Goal: Find contact information: Find contact information

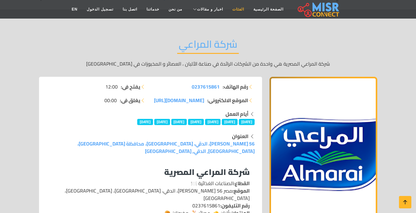
scroll to position [34, 0]
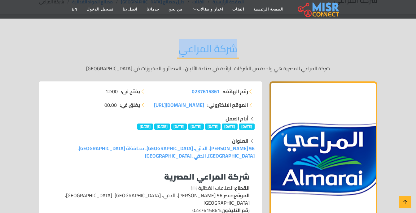
drag, startPoint x: 176, startPoint y: 53, endPoint x: 259, endPoint y: 51, distance: 83.1
click at [259, 51] on div "شركة المراعي شركة المراعي المصرية هي واحدة من الشركات الرائدة في صناعة الألبان …" at bounding box center [208, 57] width 339 height 48
copy h2 "شركة المراعي"
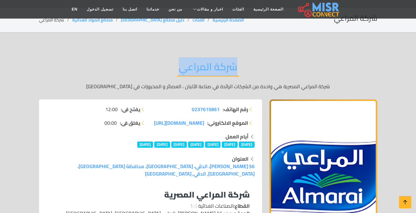
scroll to position [3, 0]
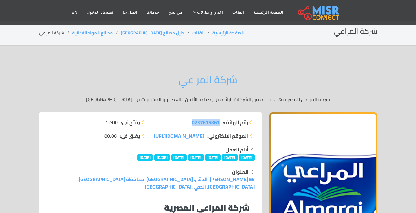
drag, startPoint x: 184, startPoint y: 117, endPoint x: 220, endPoint y: 126, distance: 38.1
copy span "0237615861"
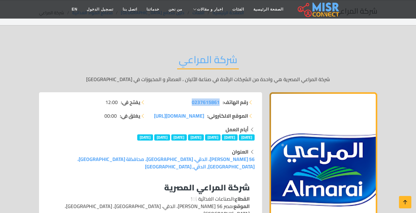
scroll to position [34, 0]
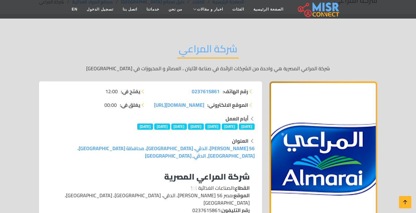
click at [120, 38] on div "شركة المراعي شركة المراعي المصرية هي واحدة من الشركات الرائدة في صناعة الألبان …" at bounding box center [208, 57] width 339 height 48
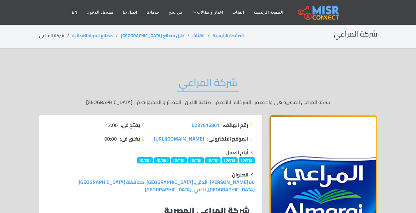
scroll to position [0, 0]
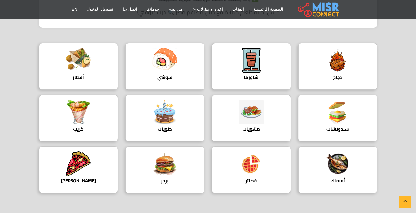
scroll to position [217, 0]
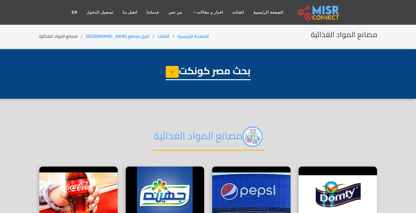
select select "**********"
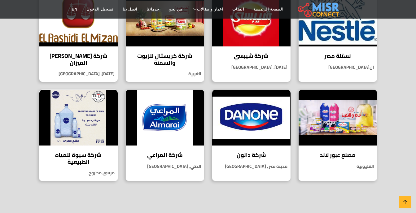
scroll to position [372, 0]
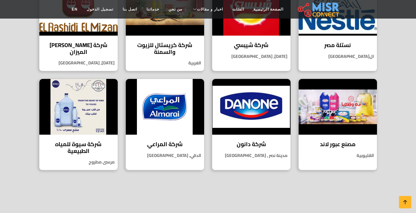
drag, startPoint x: 354, startPoint y: 101, endPoint x: 393, endPoint y: 73, distance: 48.5
drag, startPoint x: 319, startPoint y: 103, endPoint x: -1, endPoint y: 124, distance: 320.7
drag, startPoint x: -1, startPoint y: 124, endPoint x: 92, endPoint y: 123, distance: 93.0
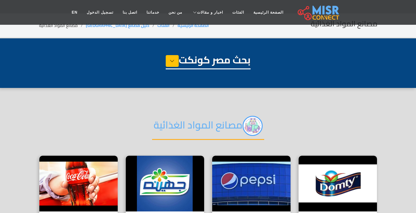
scroll to position [0, 0]
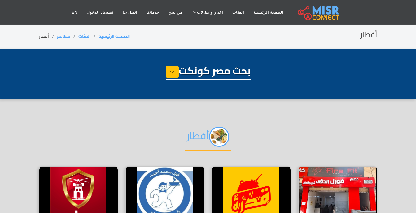
select select "**********"
select select "*****"
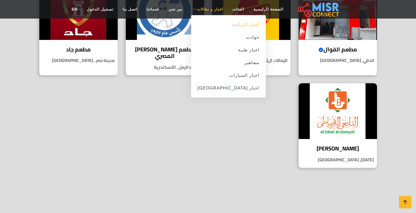
scroll to position [186, 0]
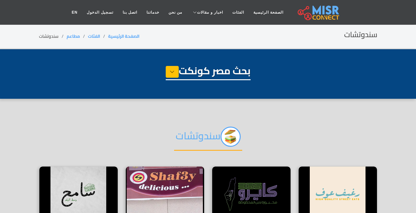
select select "**********"
select select "*********"
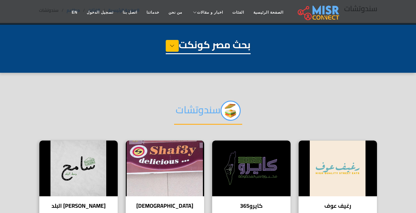
scroll to position [62, 0]
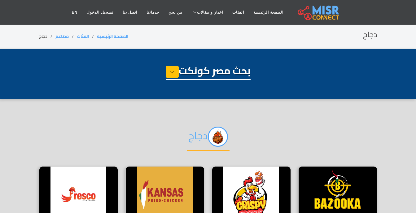
select select "**********"
select select "****"
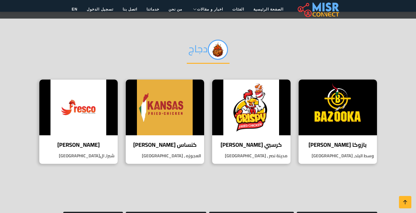
scroll to position [93, 0]
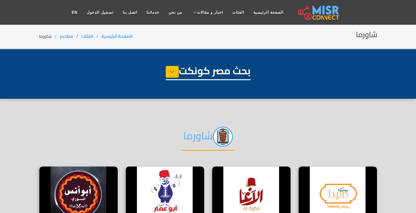
select select "**********"
select select "*******"
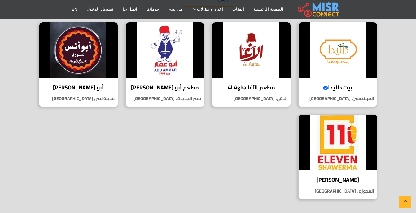
scroll to position [155, 0]
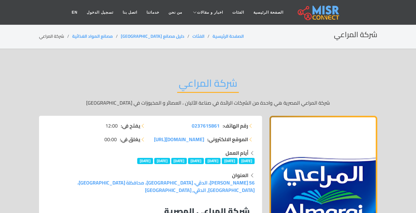
scroll to position [62, 0]
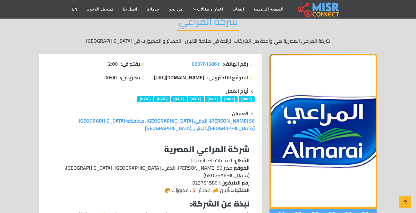
click at [194, 76] on span "[DOMAIN_NAME][URL]" at bounding box center [179, 77] width 50 height 9
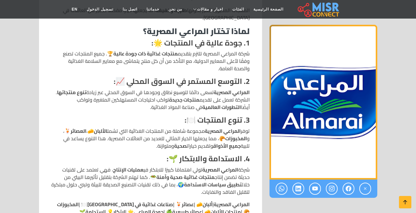
scroll to position [651, 0]
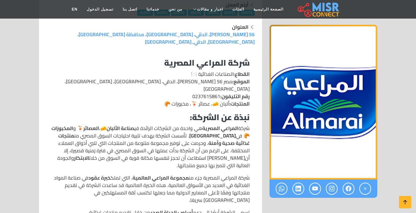
scroll to position [155, 0]
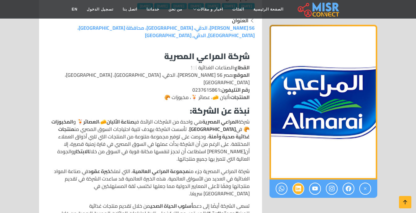
click at [302, 188] on link at bounding box center [299, 189] width 12 height 12
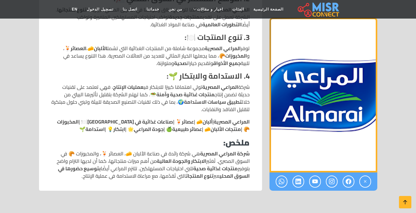
scroll to position [682, 0]
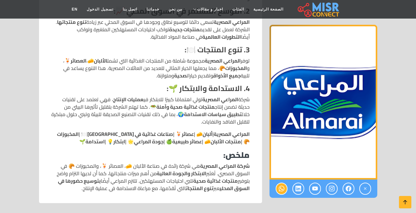
click at [283, 184] on icon at bounding box center [282, 189] width 6 height 10
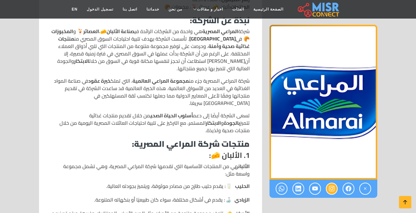
scroll to position [248, 0]
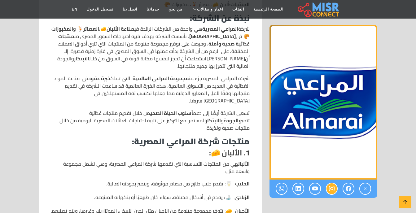
click at [334, 190] on icon at bounding box center [332, 189] width 6 height 10
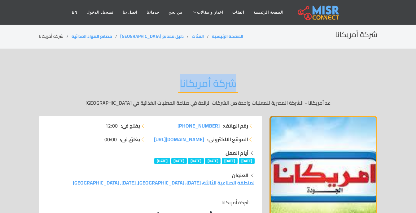
drag, startPoint x: 174, startPoint y: 79, endPoint x: 248, endPoint y: 85, distance: 73.7
click at [248, 85] on div "شركة أمريكانا عد أمريكانا - الشركة المصرية للمعلبات واحدة من الشركات الرائدة في…" at bounding box center [208, 92] width 339 height 48
copy h2 "شركة أمريكانا"
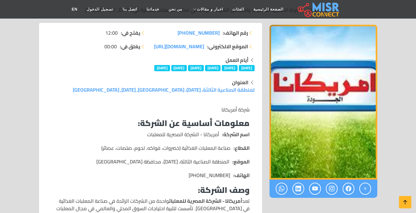
scroll to position [62, 0]
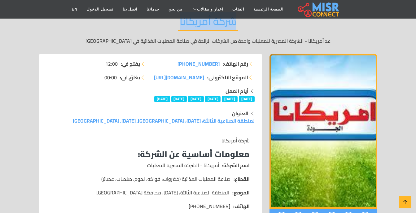
drag, startPoint x: 171, startPoint y: 62, endPoint x: 220, endPoint y: 61, distance: 49.3
click at [220, 61] on li "رقم الهاتف: +20 11 50113146" at bounding box center [204, 63] width 100 height 7
copy span "+20 11 50113146"
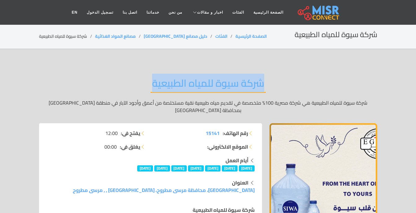
drag, startPoint x: 140, startPoint y: 85, endPoint x: 280, endPoint y: 88, distance: 140.2
click at [280, 88] on div "شركة سيوة للمياه الطبيعية شركة سيوة للمياه الطبيعية هي شركة مصرية 100% متخصصة ف…" at bounding box center [208, 96] width 339 height 56
copy h2 "شركة سيوة للمياه الطبيعية"
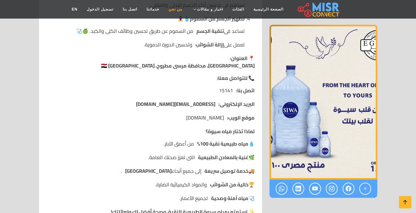
scroll to position [682, 0]
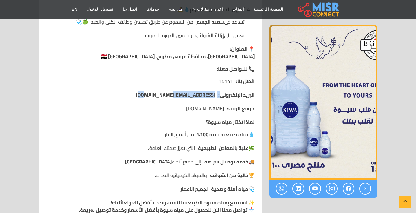
drag, startPoint x: 166, startPoint y: 85, endPoint x: 219, endPoint y: 88, distance: 53.4
click at [219, 91] on li "البريد الإلكتروني: info@siwawater.com" at bounding box center [151, 94] width 208 height 7
drag, startPoint x: 219, startPoint y: 88, endPoint x: 161, endPoint y: 84, distance: 58.4
click at [161, 91] on li "البريد الإلكتروني: info@siwawater.com" at bounding box center [151, 94] width 208 height 7
drag, startPoint x: 161, startPoint y: 84, endPoint x: 170, endPoint y: 88, distance: 10.3
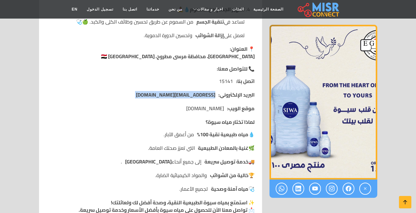
click at [170, 91] on li "البريد الإلكتروني: info@siwawater.com" at bounding box center [151, 94] width 208 height 7
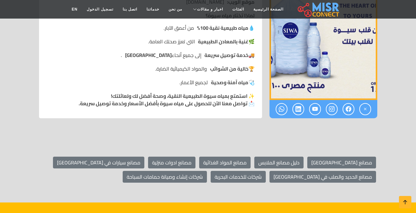
scroll to position [837, 0]
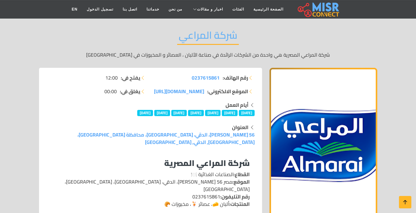
scroll to position [62, 0]
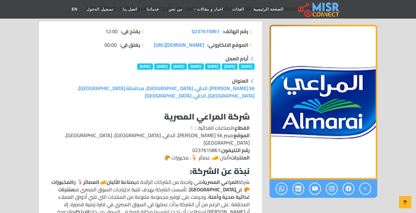
scroll to position [93, 0]
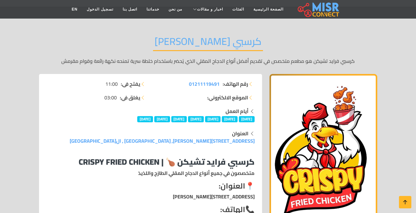
scroll to position [31, 0]
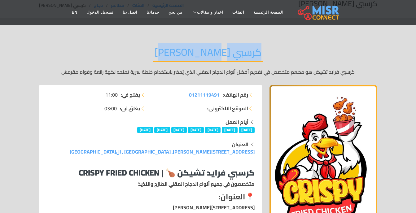
drag, startPoint x: 158, startPoint y: 52, endPoint x: 269, endPoint y: 50, distance: 110.1
click at [269, 50] on div "كرسبي فرايد تشيكن كرسبي فرايد تشيكن هو مطعم متخصص في تقديم أفضل أنواع الدجاج ال…" at bounding box center [208, 61] width 339 height 48
copy h2 "كرسبي فرايد تشيكن"
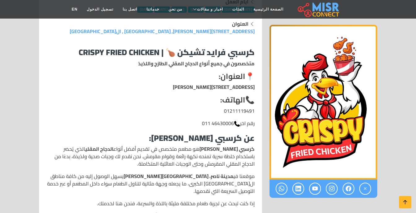
scroll to position [155, 0]
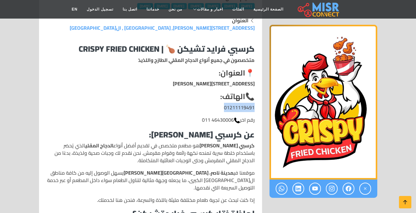
drag, startPoint x: 222, startPoint y: 108, endPoint x: 257, endPoint y: 107, distance: 34.4
copy p "01211119491"
drag, startPoint x: 200, startPoint y: 100, endPoint x: 201, endPoint y: 107, distance: 6.5
click at [200, 101] on h4 "📞 الهاتف:" at bounding box center [151, 96] width 208 height 9
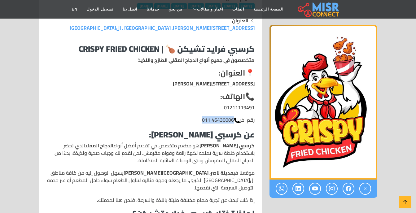
drag, startPoint x: 196, startPoint y: 118, endPoint x: 232, endPoint y: 114, distance: 36.2
copy span "011 46430006"
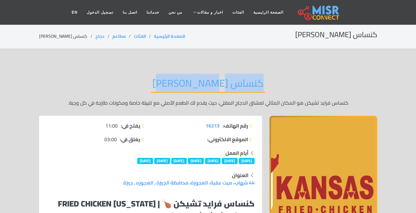
drag, startPoint x: 168, startPoint y: 86, endPoint x: 281, endPoint y: 82, distance: 112.6
click at [281, 82] on div "كنساس فرايد تشيكن كنساس فرايد تشيكن هو المكان المثالي لعشاق الدجاج المقلي، حيث …" at bounding box center [208, 92] width 339 height 48
copy h2 "كنساس [PERSON_NAME]"
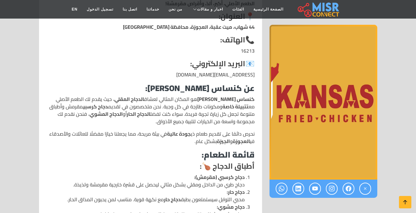
scroll to position [155, 0]
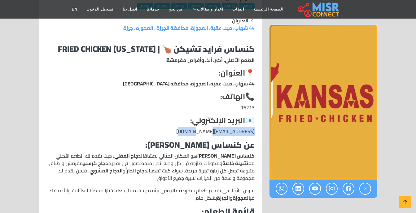
drag, startPoint x: 195, startPoint y: 131, endPoint x: 261, endPoint y: 133, distance: 65.8
copy p "info@kansaschicken.com"
click at [121, 93] on h4 "📞 الهاتف:" at bounding box center [151, 96] width 208 height 9
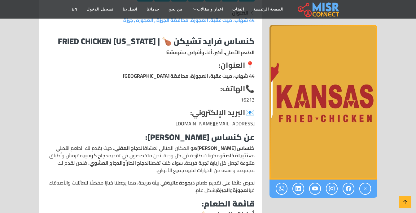
scroll to position [186, 0]
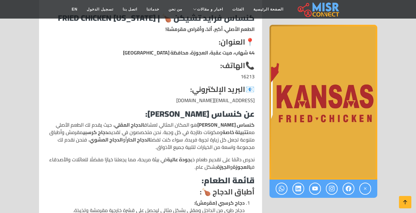
drag, startPoint x: 234, startPoint y: 77, endPoint x: 264, endPoint y: 81, distance: 29.7
drag, startPoint x: 255, startPoint y: 73, endPoint x: 238, endPoint y: 73, distance: 17.1
click at [238, 73] on p "16213" at bounding box center [151, 76] width 208 height 7
copy p "16213"
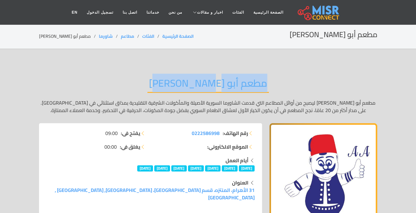
drag, startPoint x: 154, startPoint y: 83, endPoint x: 278, endPoint y: 81, distance: 123.4
click at [278, 81] on div "مطعم أبو [PERSON_NAME] مطعم أبو [PERSON_NAME] ليصبح من أوائل المطاعم التي قدمت …" at bounding box center [208, 96] width 339 height 56
copy h2 "مطعم أبو [PERSON_NAME]"
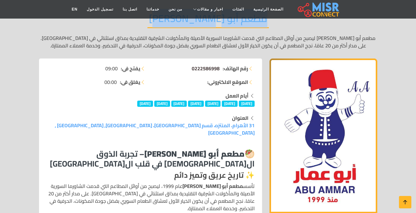
scroll to position [62, 0]
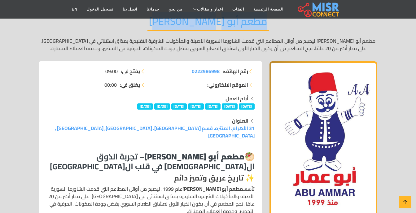
drag, startPoint x: 186, startPoint y: 73, endPoint x: 221, endPoint y: 69, distance: 34.7
click at [221, 69] on li "رقم الهاتف: 0222586998" at bounding box center [204, 71] width 100 height 7
copy li "رقم الهاتف: 0222586998"
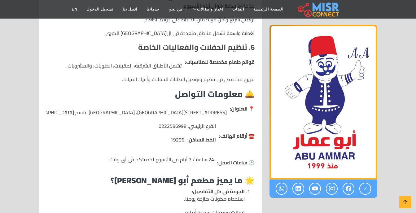
scroll to position [558, 0]
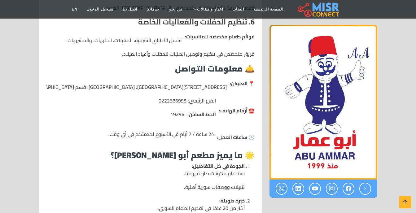
click at [160, 101] on ul "الفرع الرئيسي: 0222586998 الخط الساخن: 19296" at bounding box center [187, 110] width 57 height 27
drag, startPoint x: 171, startPoint y: 106, endPoint x: 184, endPoint y: 104, distance: 12.4
click at [184, 111] on li "الخط الساخن: 19296" at bounding box center [187, 114] width 57 height 7
click at [159, 111] on li "الخط الساخن: 19296" at bounding box center [187, 114] width 57 height 7
drag, startPoint x: 159, startPoint y: 104, endPoint x: 176, endPoint y: 103, distance: 16.7
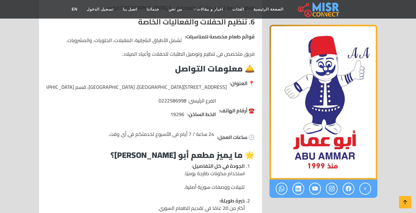
click at [176, 111] on li "الخط الساخن: 19296" at bounding box center [187, 114] width 57 height 7
copy li "الخط الساخن: 19296"
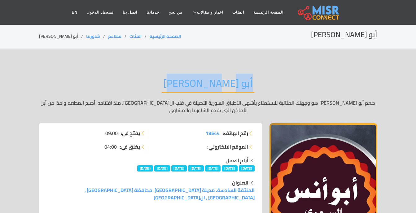
drag, startPoint x: 162, startPoint y: 75, endPoint x: 254, endPoint y: 83, distance: 92.1
click at [254, 83] on div "أبو [PERSON_NAME] طعم أبو [PERSON_NAME] هو وجهتك المثالية للاستمتاع بأشهى الأطب…" at bounding box center [208, 96] width 339 height 56
copy h2 "أبو [PERSON_NAME]"
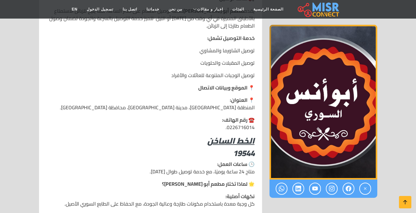
scroll to position [651, 0]
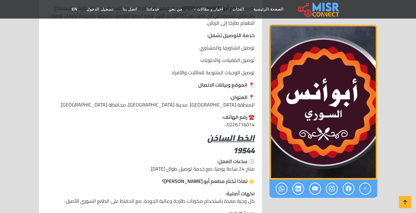
drag, startPoint x: 224, startPoint y: 95, endPoint x: 219, endPoint y: 91, distance: 6.2
click at [219, 114] on p "☎️ رقم الهاتف: 0226716014." at bounding box center [151, 121] width 208 height 15
click at [217, 114] on p "☎️ رقم الهاتف: 0226716014." at bounding box center [151, 121] width 208 height 15
drag, startPoint x: 257, startPoint y: 96, endPoint x: 223, endPoint y: 94, distance: 34.4
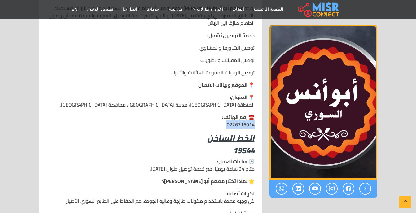
copy p "0226716014."
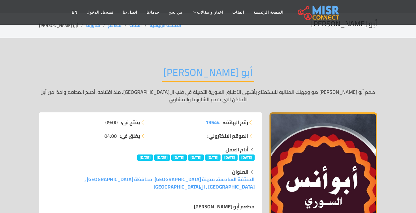
scroll to position [0, 0]
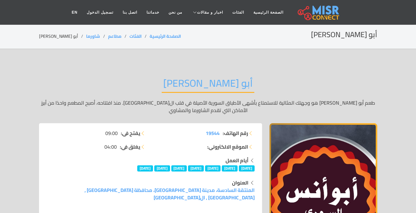
click at [193, 138] on ul "رقم الهاتف: 19544 الموقع الالكتروني:" at bounding box center [204, 140] width 100 height 21
drag, startPoint x: 199, startPoint y: 132, endPoint x: 223, endPoint y: 131, distance: 23.9
click at [223, 131] on li "رقم الهاتف: 19544" at bounding box center [204, 133] width 100 height 7
copy li "رقم الهاتف: 19544"
